Goal: Navigation & Orientation: Find specific page/section

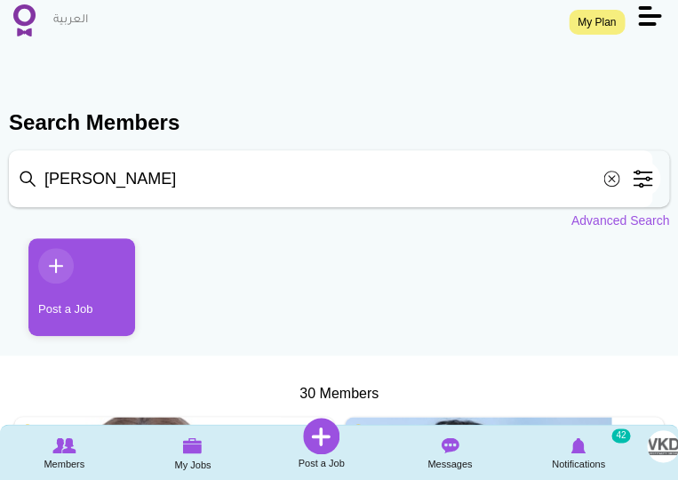
click at [23, 19] on img at bounding box center [24, 20] width 22 height 32
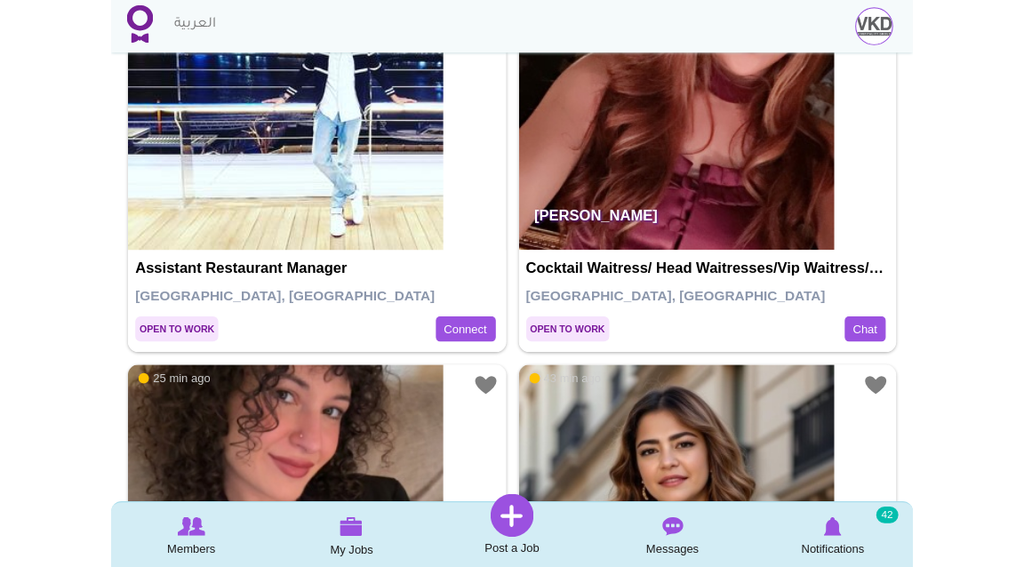
scroll to position [426, 0]
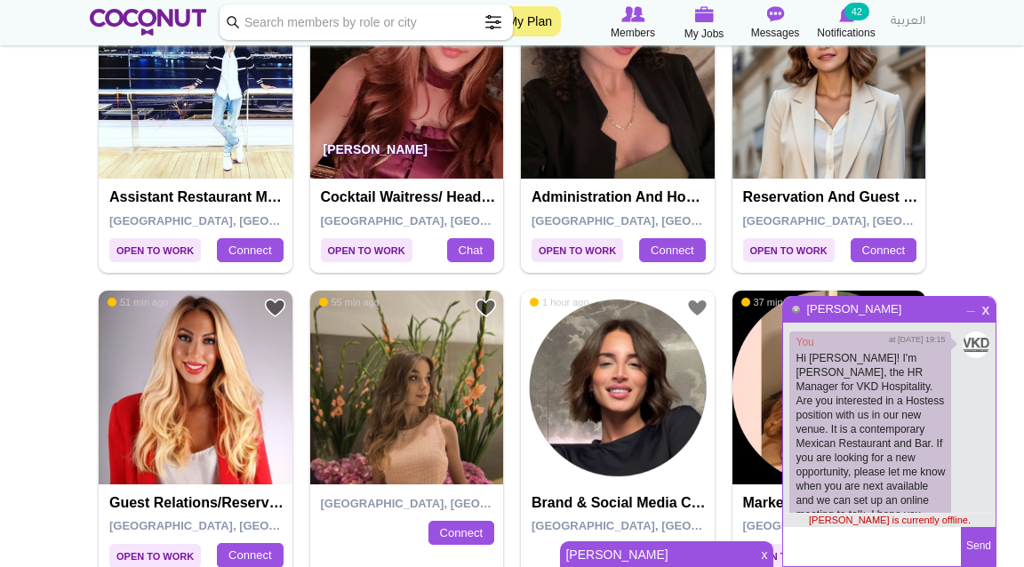
click at [678, 309] on span "x" at bounding box center [986, 307] width 15 height 13
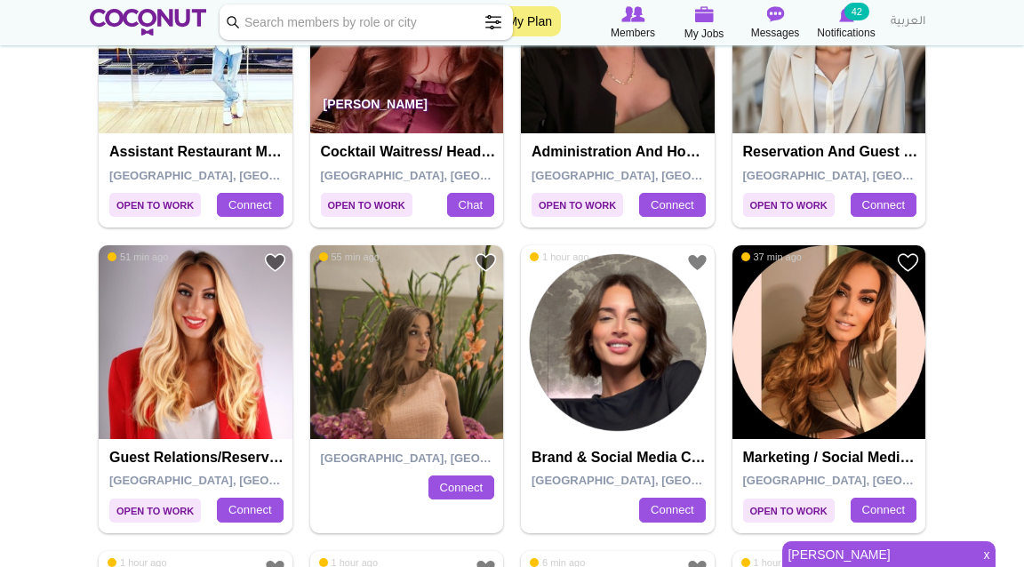
scroll to position [472, 0]
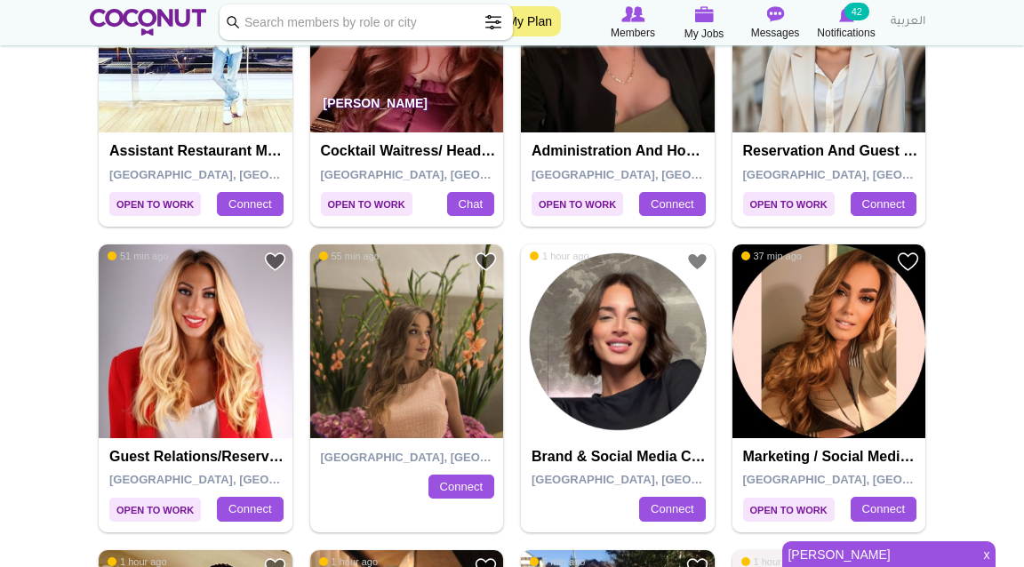
click at [603, 376] on img at bounding box center [618, 342] width 194 height 194
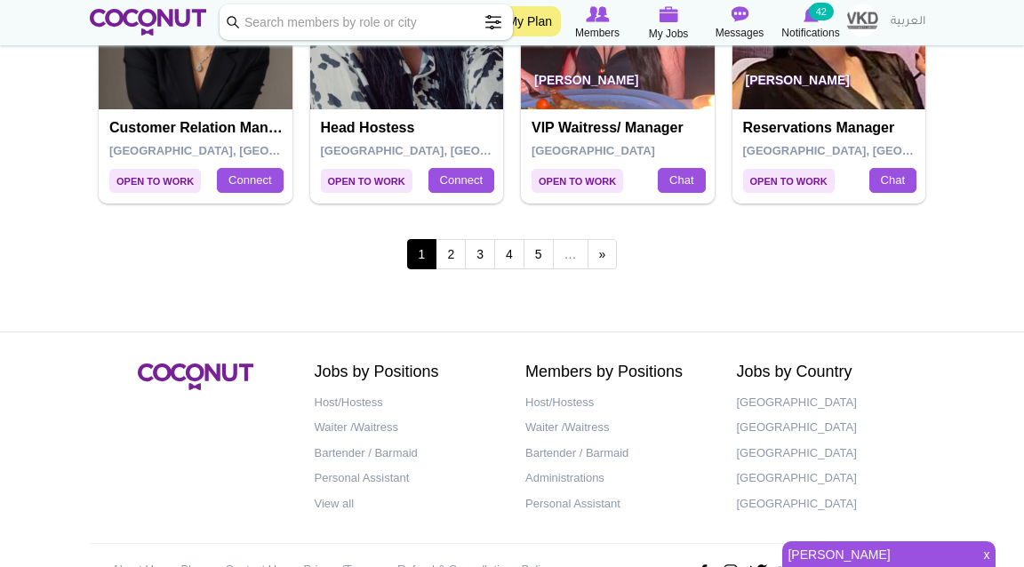
scroll to position [3248, 0]
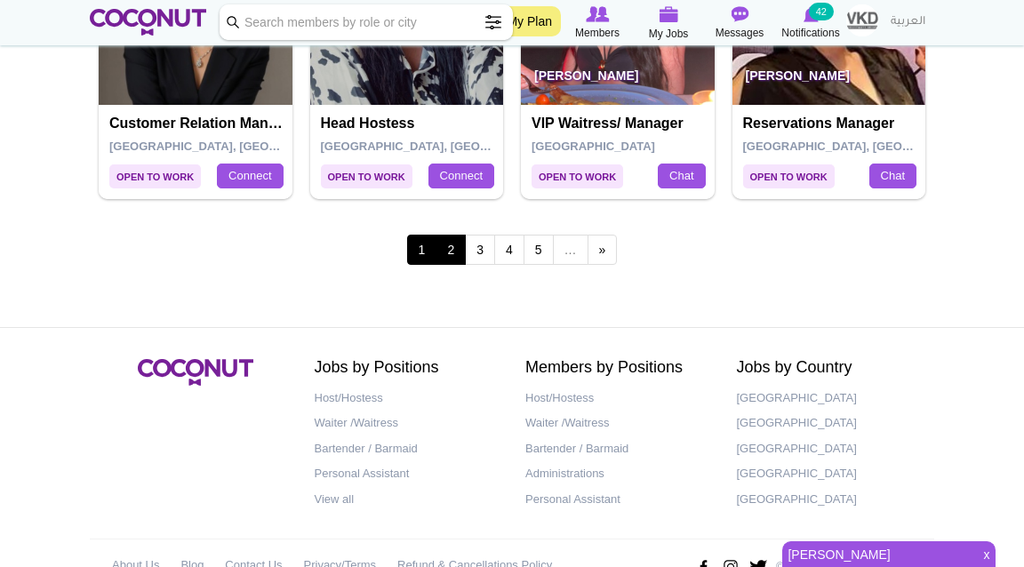
click at [446, 250] on link "2" at bounding box center [451, 250] width 30 height 30
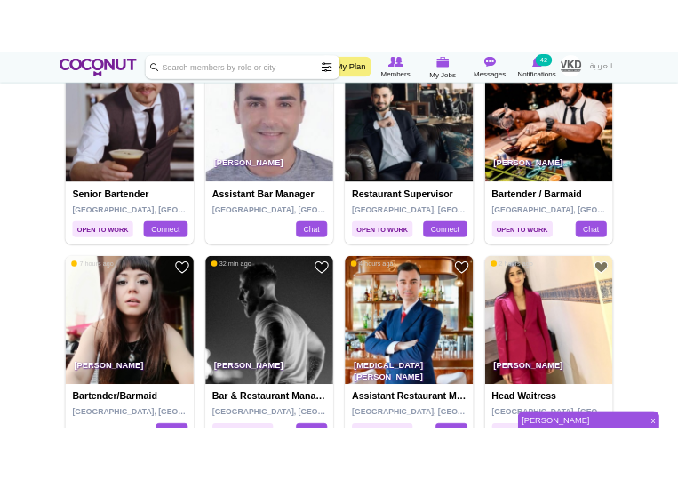
scroll to position [1039, 0]
